Goal: Task Accomplishment & Management: Manage account settings

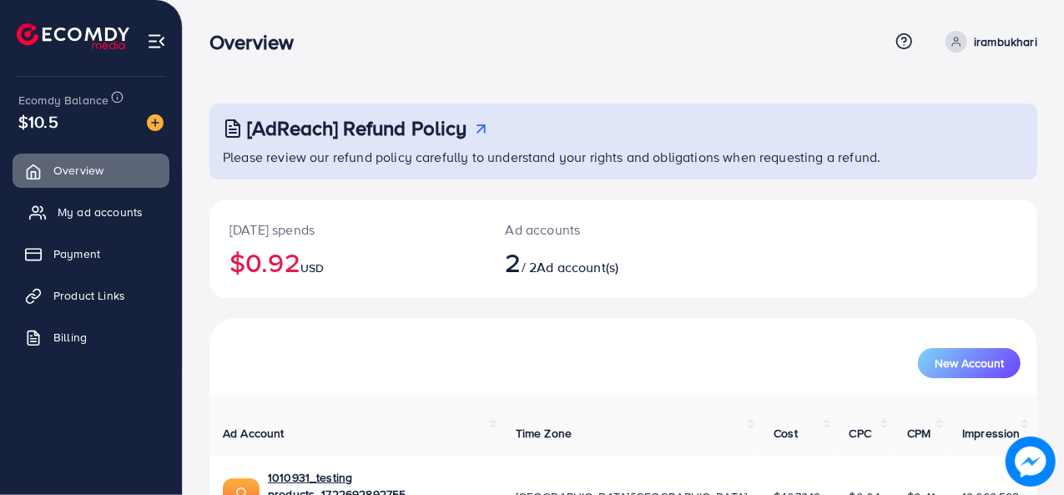
click at [109, 208] on span "My ad accounts" at bounding box center [100, 212] width 85 height 17
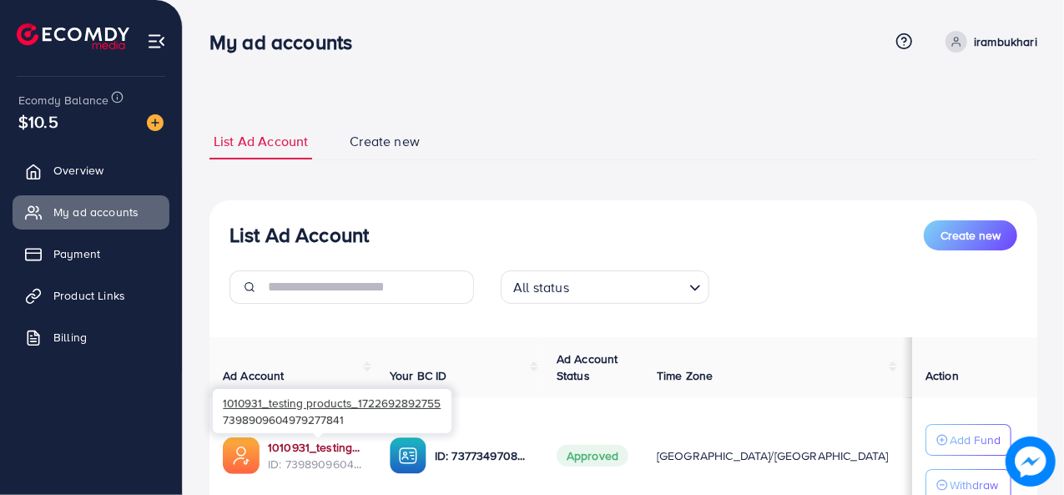
click at [301, 444] on link "1010931_testing products_1722692892755" at bounding box center [315, 447] width 95 height 17
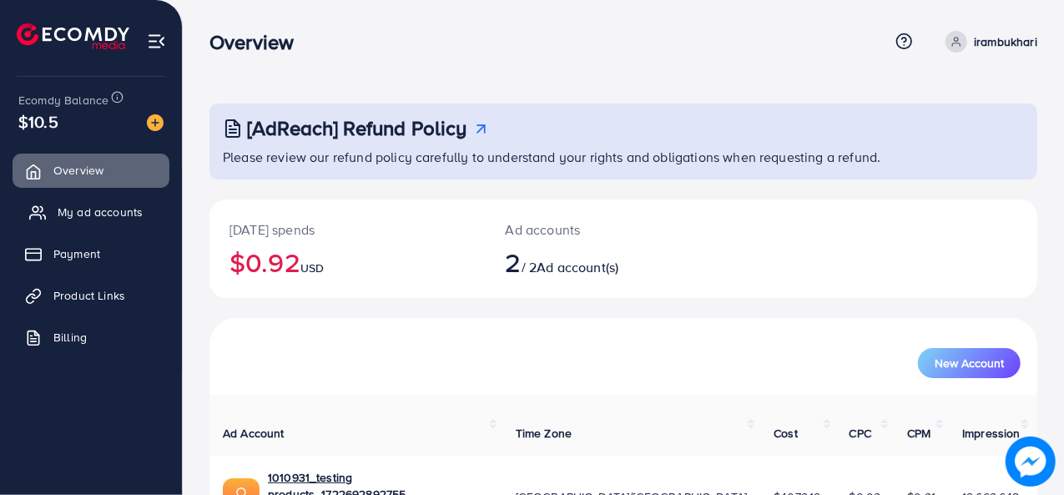
click at [100, 216] on span "My ad accounts" at bounding box center [100, 212] width 85 height 17
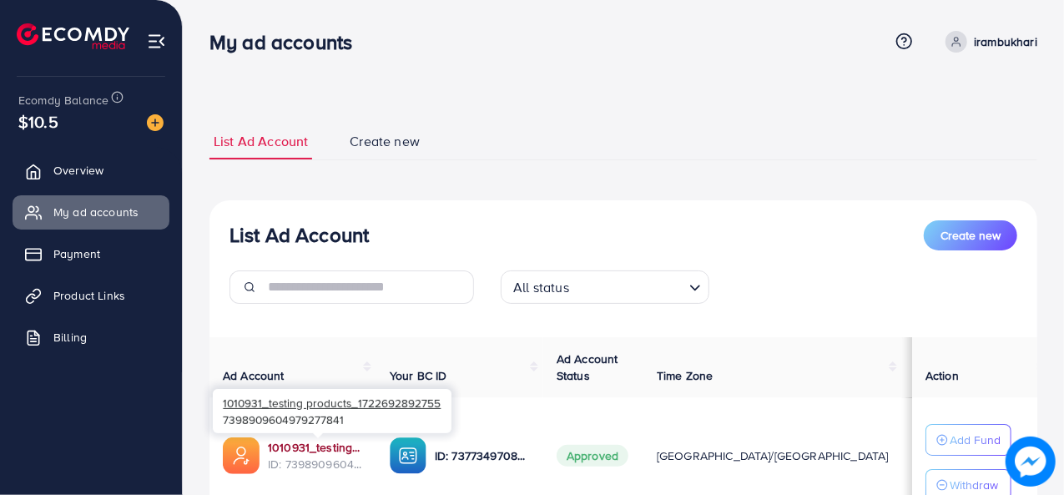
click at [317, 441] on link "1010931_testing products_1722692892755" at bounding box center [315, 447] width 95 height 17
